Goal: Navigation & Orientation: Find specific page/section

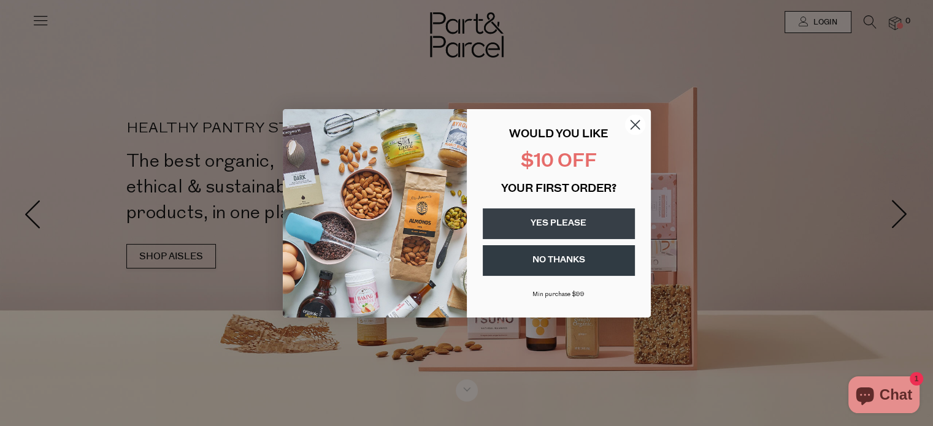
click at [638, 125] on circle "Close dialog" at bounding box center [634, 124] width 20 height 20
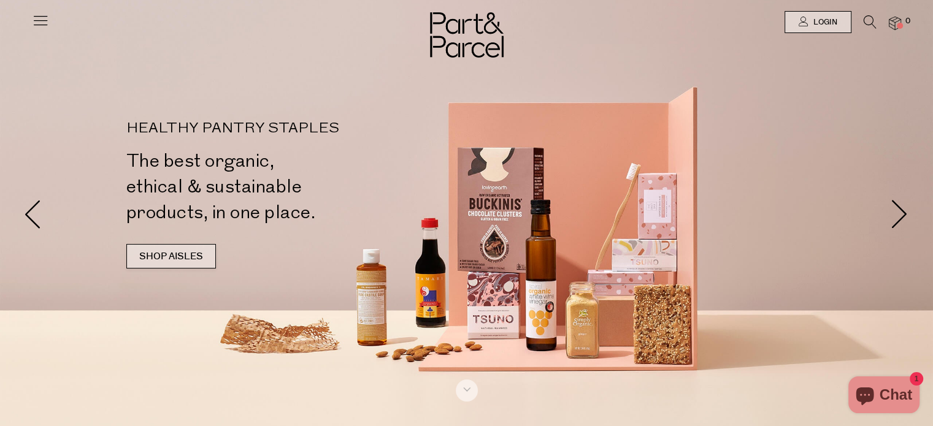
click at [199, 255] on link "SHOP AISLES" at bounding box center [171, 256] width 90 height 25
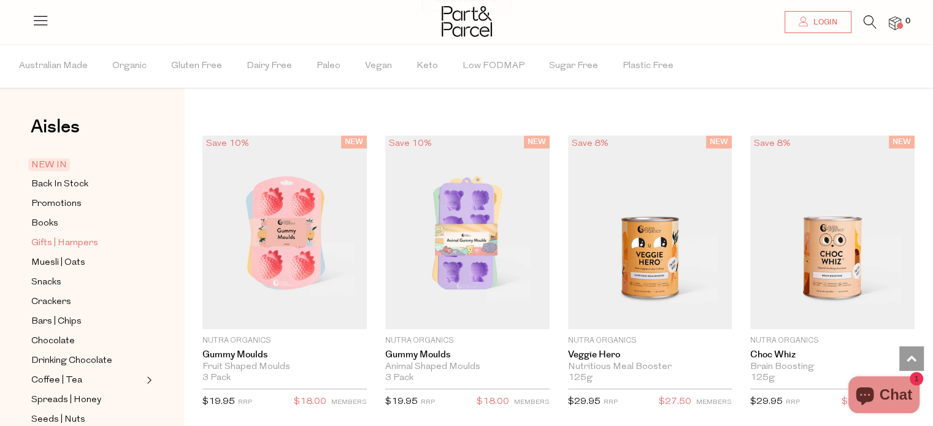
scroll to position [61, 0]
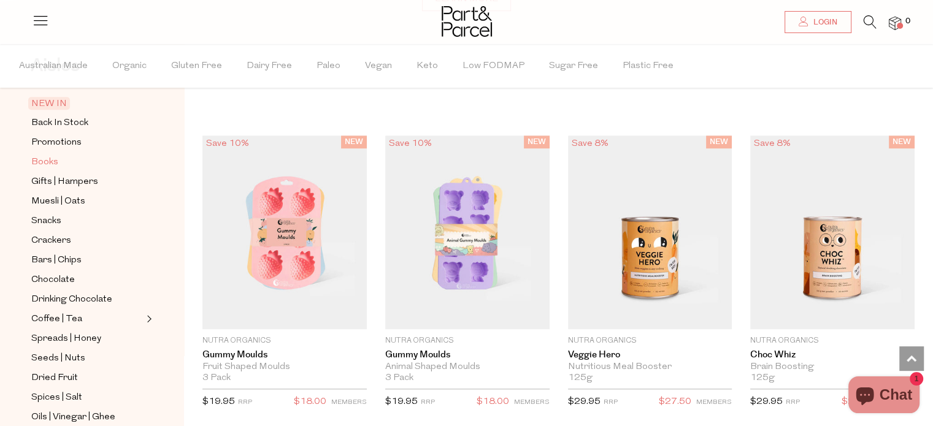
click at [39, 162] on span "Books" at bounding box center [44, 162] width 27 height 15
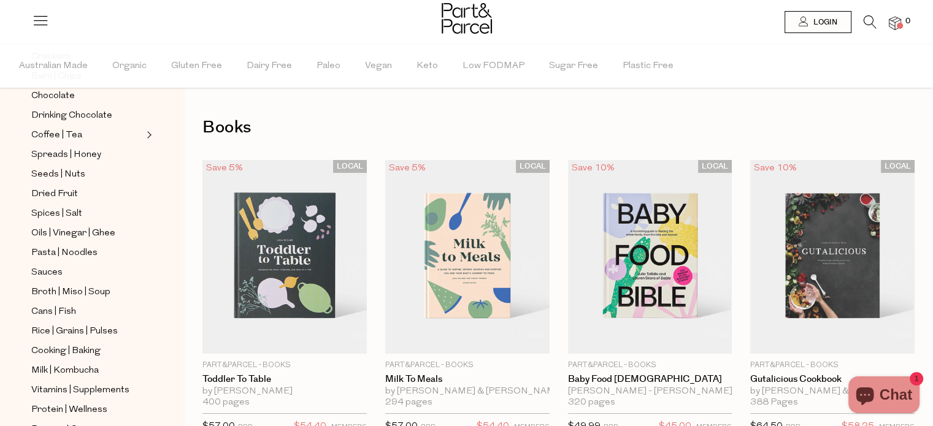
scroll to position [403, 0]
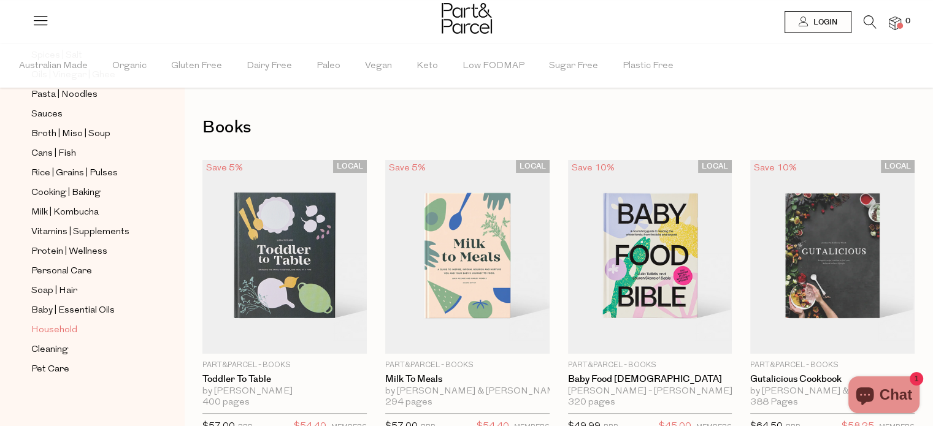
click at [48, 326] on span "Household" at bounding box center [54, 330] width 46 height 15
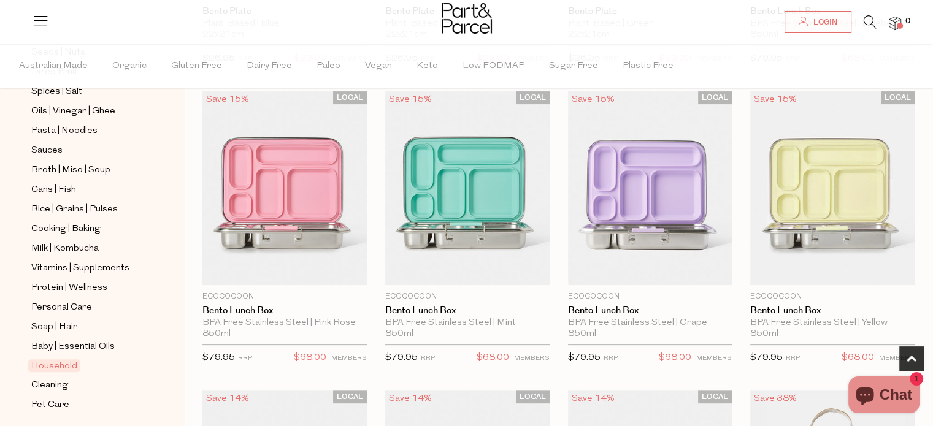
scroll to position [403, 0]
